Goal: Task Accomplishment & Management: Manage account settings

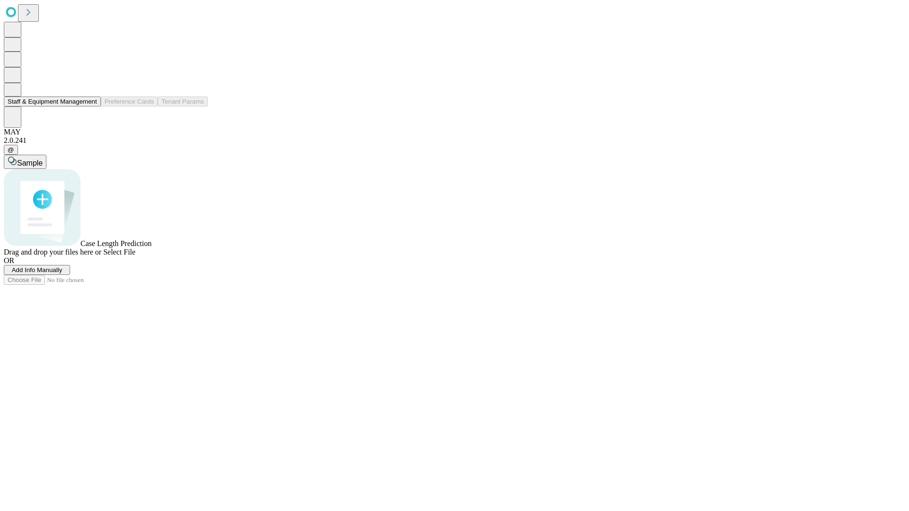
click at [90, 106] on button "Staff & Equipment Management" at bounding box center [52, 102] width 97 height 10
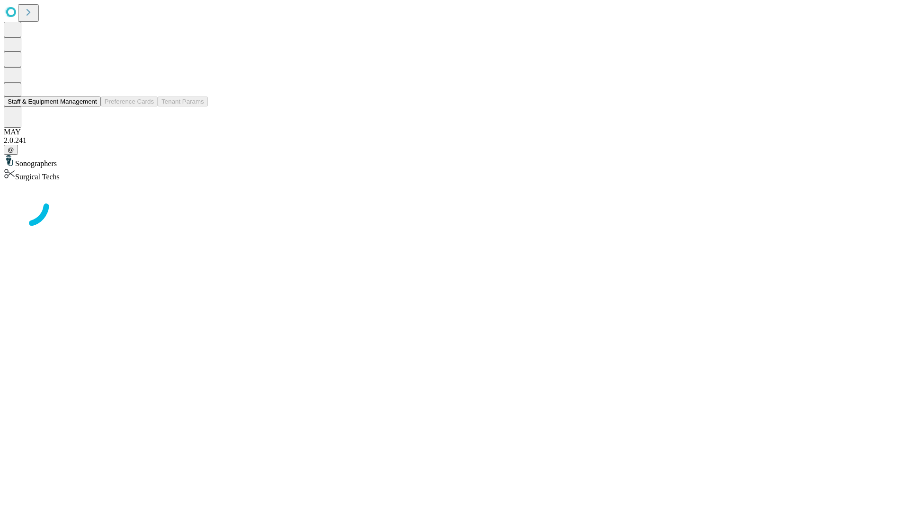
click at [90, 106] on button "Staff & Equipment Management" at bounding box center [52, 102] width 97 height 10
